Goal: Task Accomplishment & Management: Manage account settings

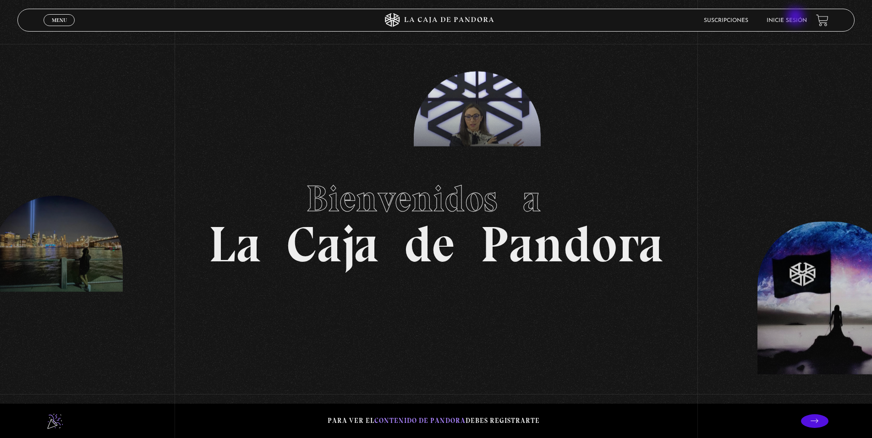
click at [796, 17] on li "Inicie sesión" at bounding box center [786, 20] width 40 height 14
click at [794, 22] on link "Inicie sesión" at bounding box center [786, 20] width 40 height 5
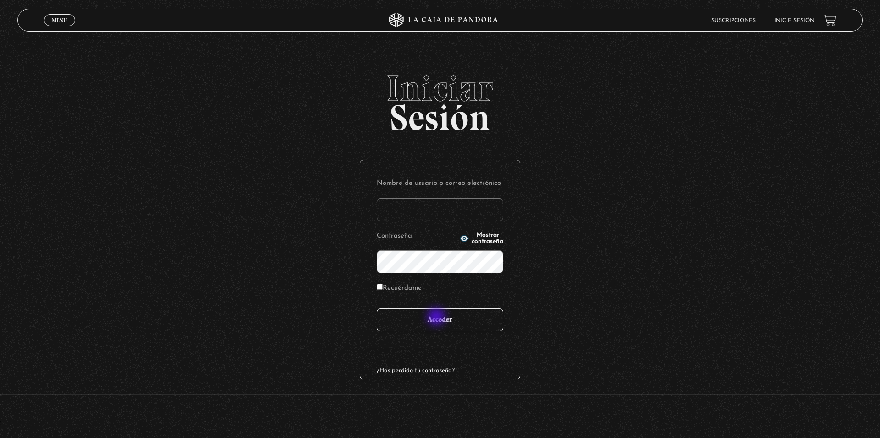
type input "diitrujillo9613@gmail.com"
click at [437, 318] on input "Acceder" at bounding box center [440, 320] width 126 height 23
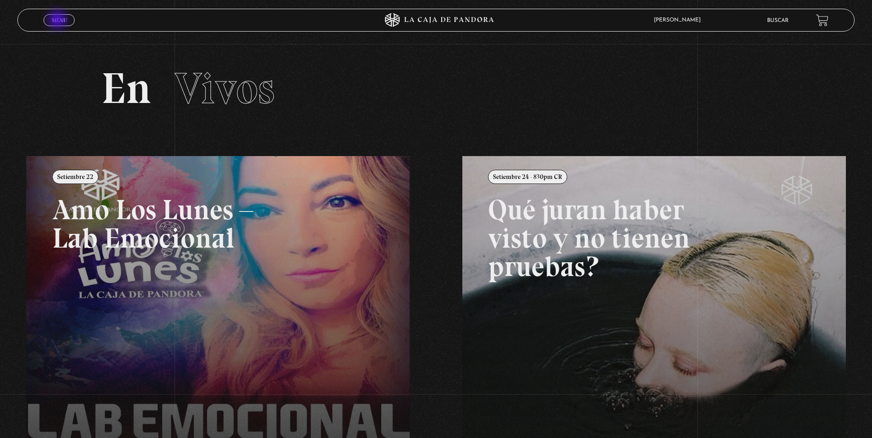
click at [58, 21] on span "Menu" at bounding box center [59, 19] width 15 height 5
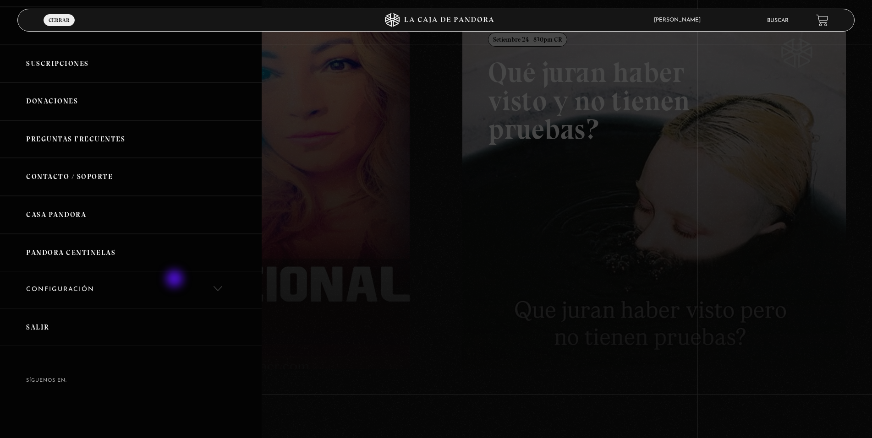
scroll to position [97, 0]
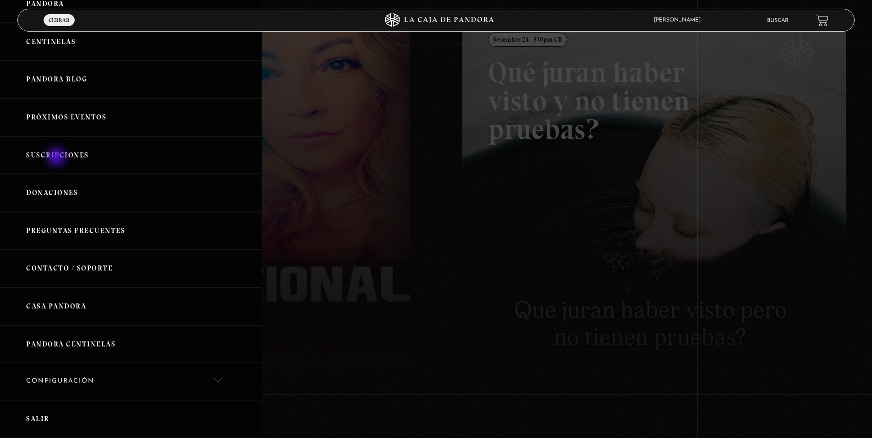
click at [57, 158] on link "Suscripciones" at bounding box center [131, 156] width 262 height 38
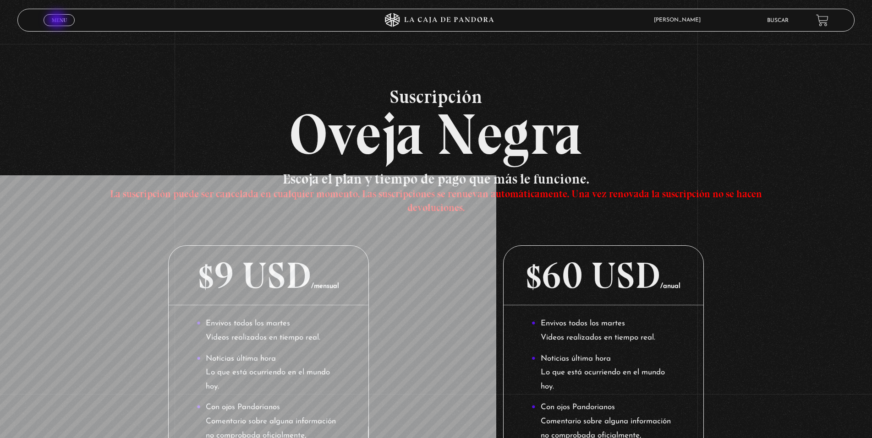
click at [58, 21] on span "Menu" at bounding box center [59, 19] width 15 height 5
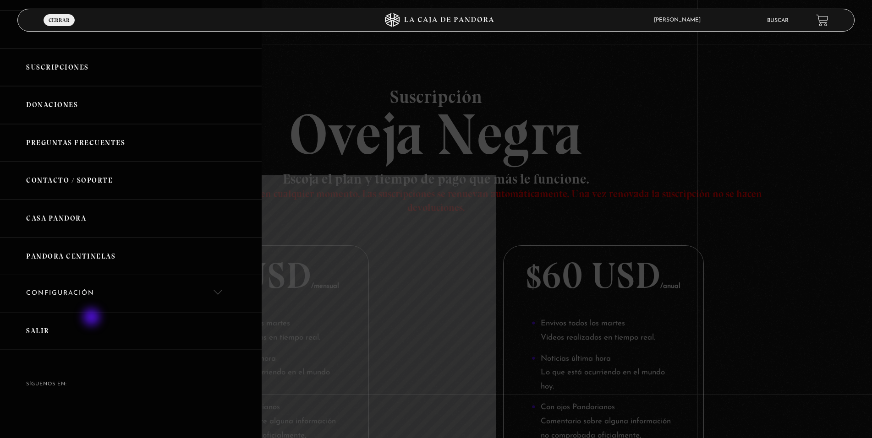
scroll to position [188, 0]
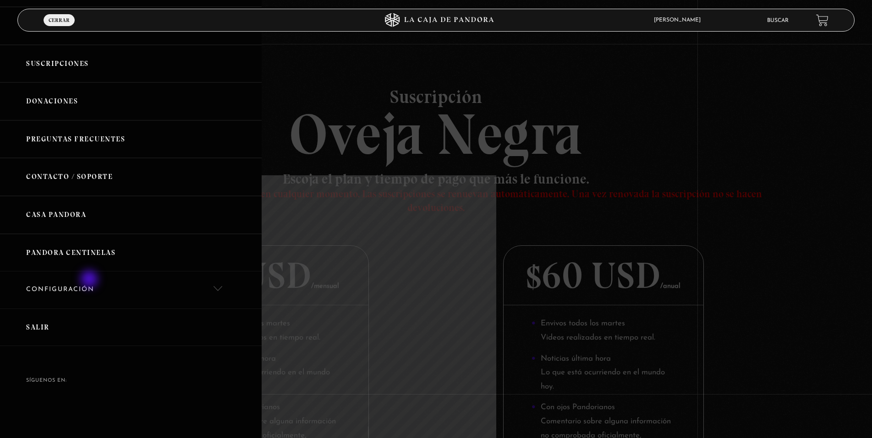
click at [90, 280] on link "Configuración" at bounding box center [131, 290] width 262 height 37
click at [51, 344] on link "Cancelación de suscripción" at bounding box center [131, 350] width 262 height 28
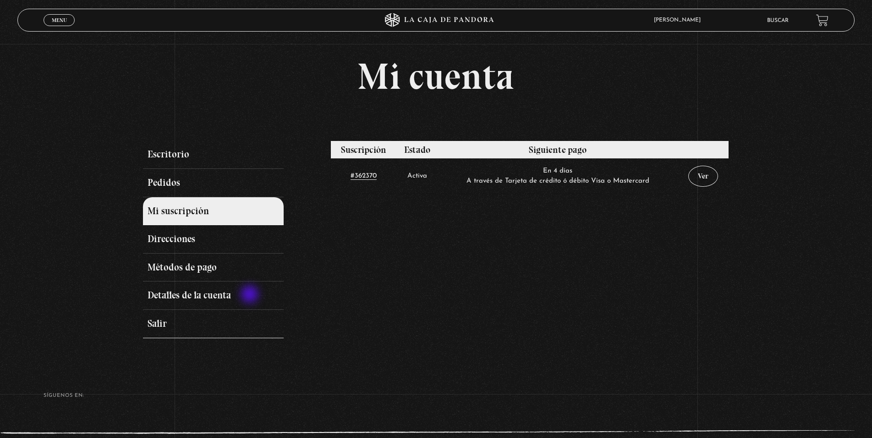
scroll to position [81, 0]
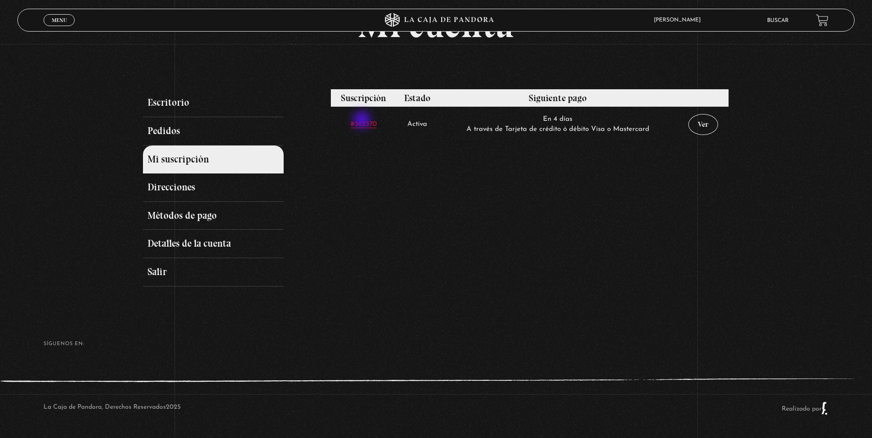
click at [363, 121] on link "#362370" at bounding box center [363, 124] width 26 height 7
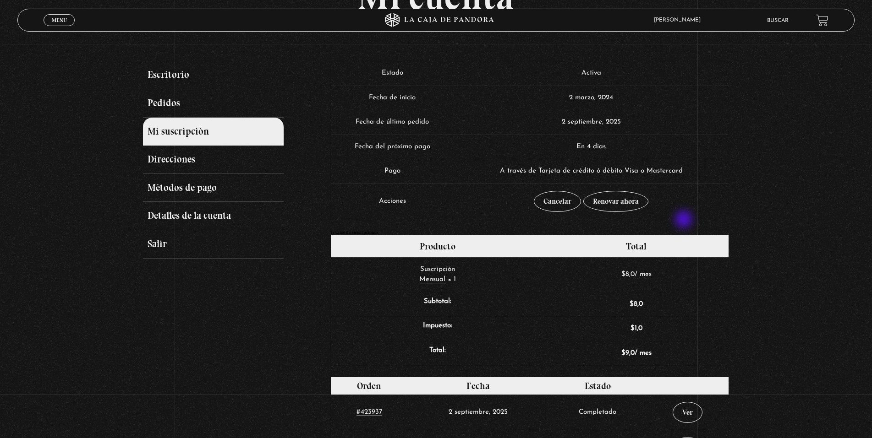
scroll to position [57, 0]
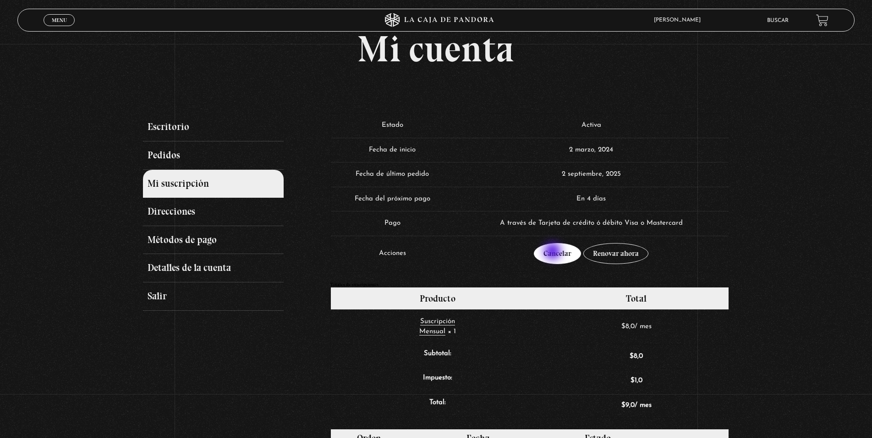
click at [553, 252] on link "Cancelar" at bounding box center [557, 253] width 47 height 21
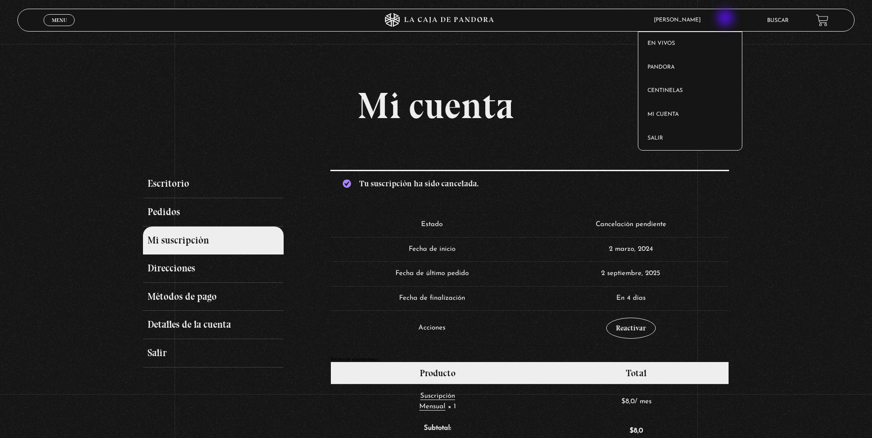
click at [710, 19] on span "[PERSON_NAME]" at bounding box center [679, 19] width 60 height 5
click at [676, 137] on link "Salir" at bounding box center [690, 139] width 104 height 24
